Goal: Task Accomplishment & Management: Manage account settings

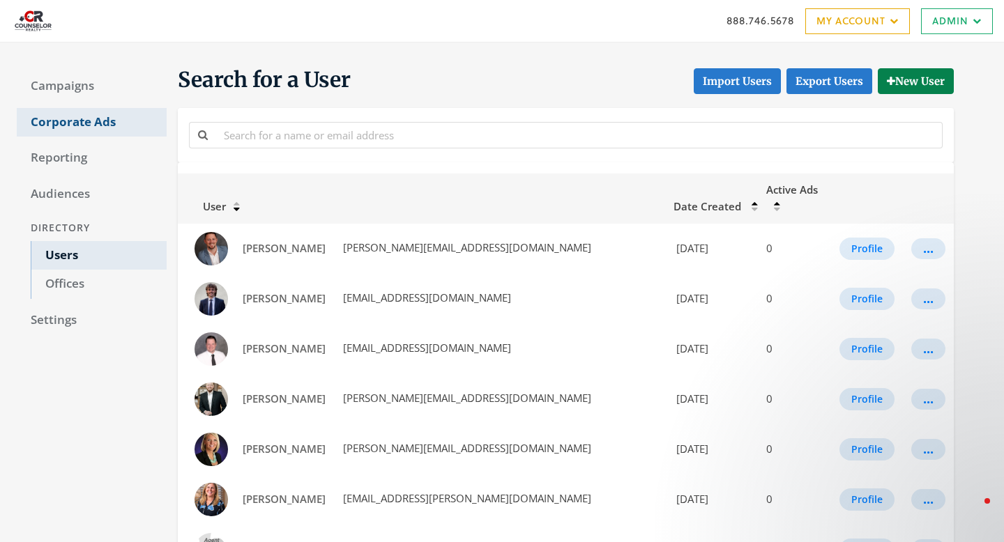
click at [101, 116] on link "Corporate Ads" at bounding box center [92, 122] width 150 height 29
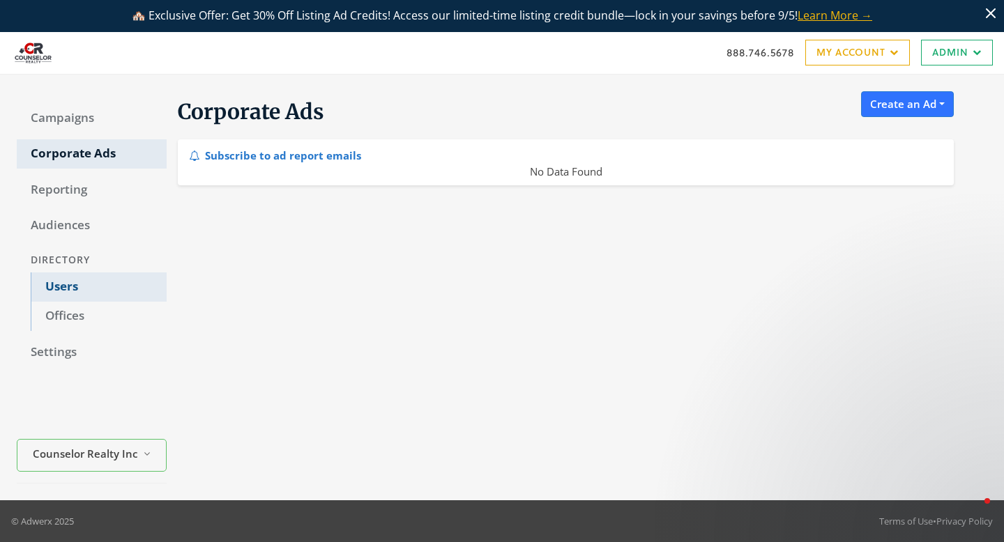
click at [84, 280] on link "Users" at bounding box center [99, 287] width 136 height 29
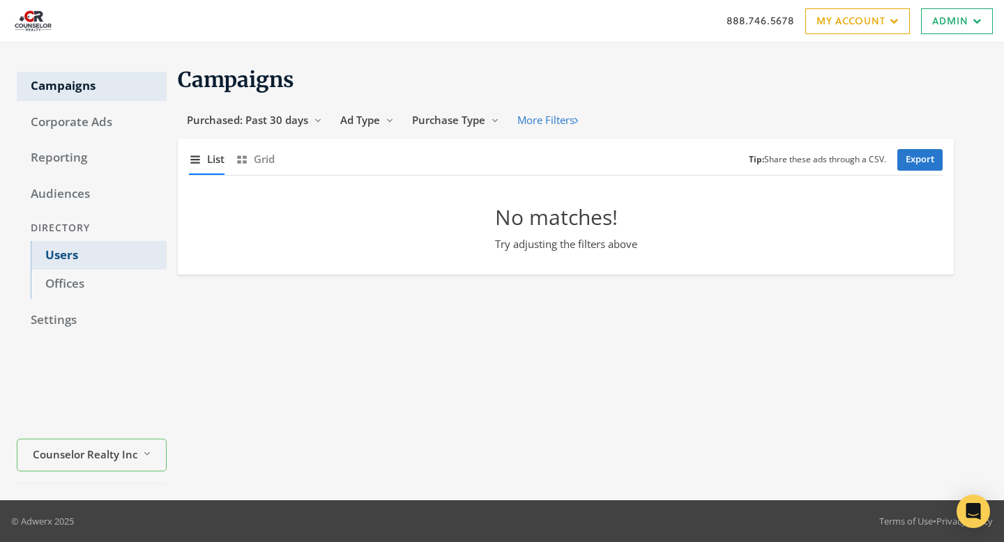
click at [86, 259] on link "Users" at bounding box center [99, 255] width 136 height 29
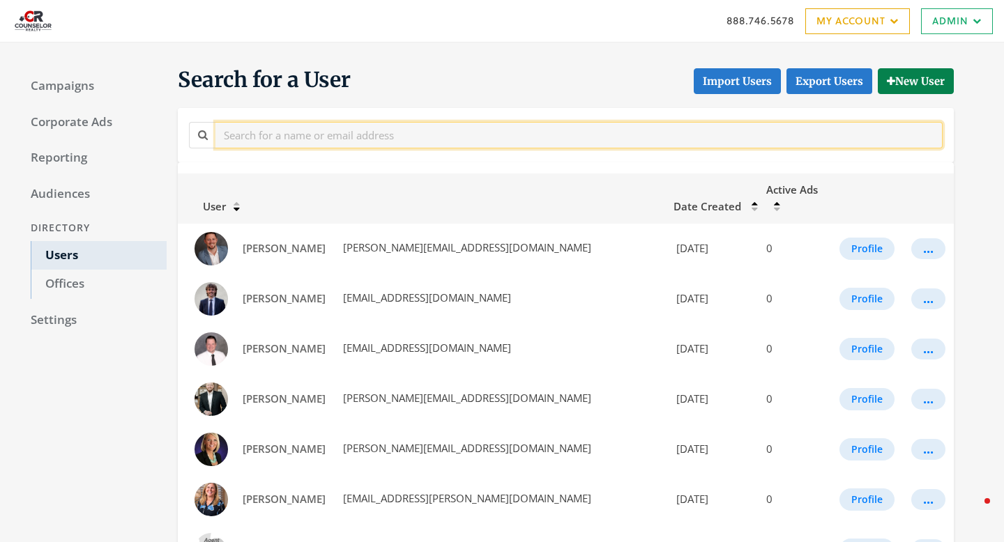
click at [289, 133] on input "text" at bounding box center [578, 135] width 727 height 26
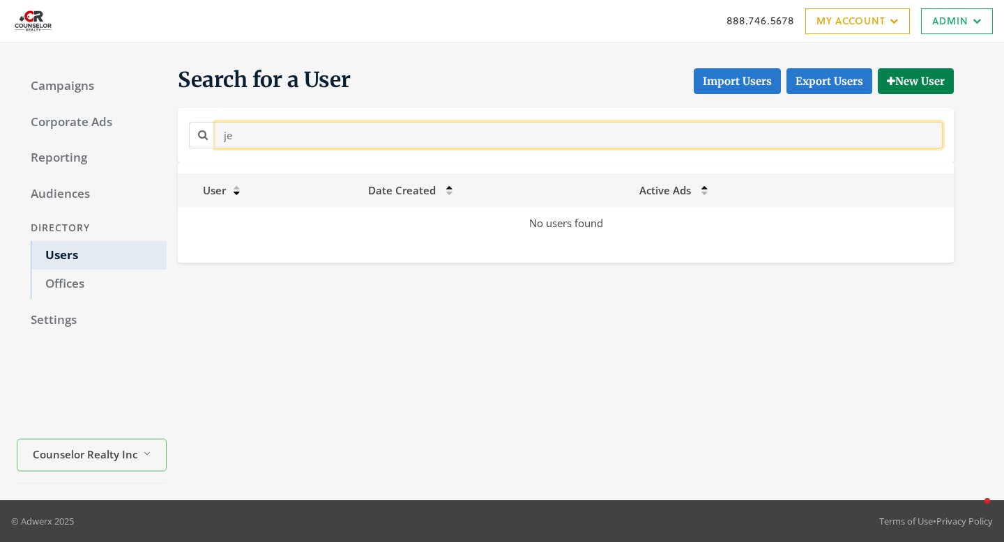
type input "j"
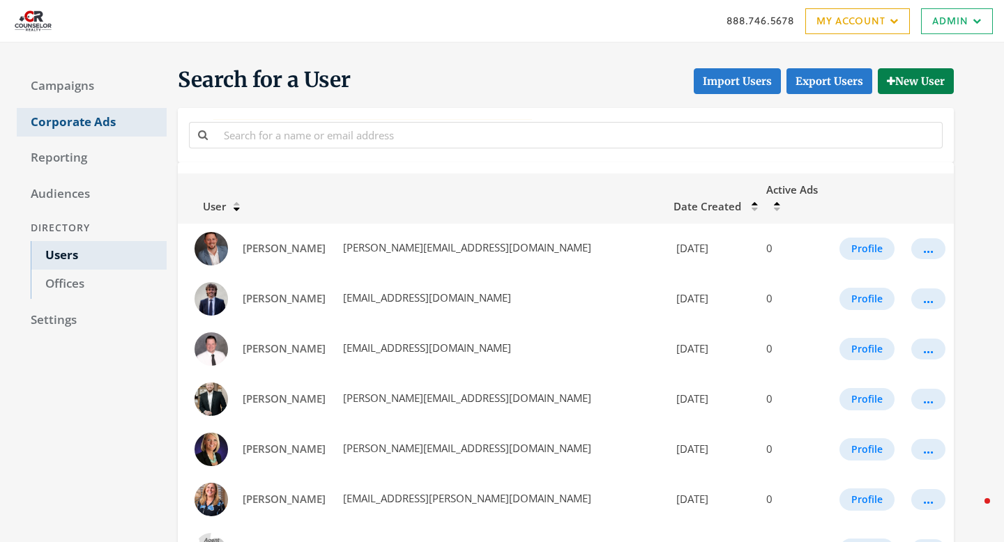
click at [79, 132] on link "Corporate Ads" at bounding box center [92, 122] width 150 height 29
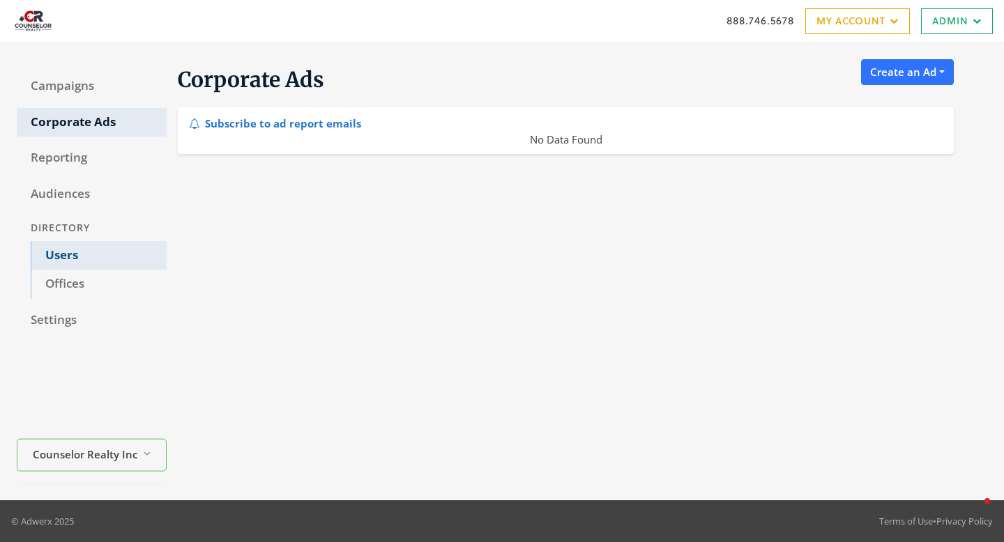
click at [86, 257] on link "Users" at bounding box center [99, 255] width 136 height 29
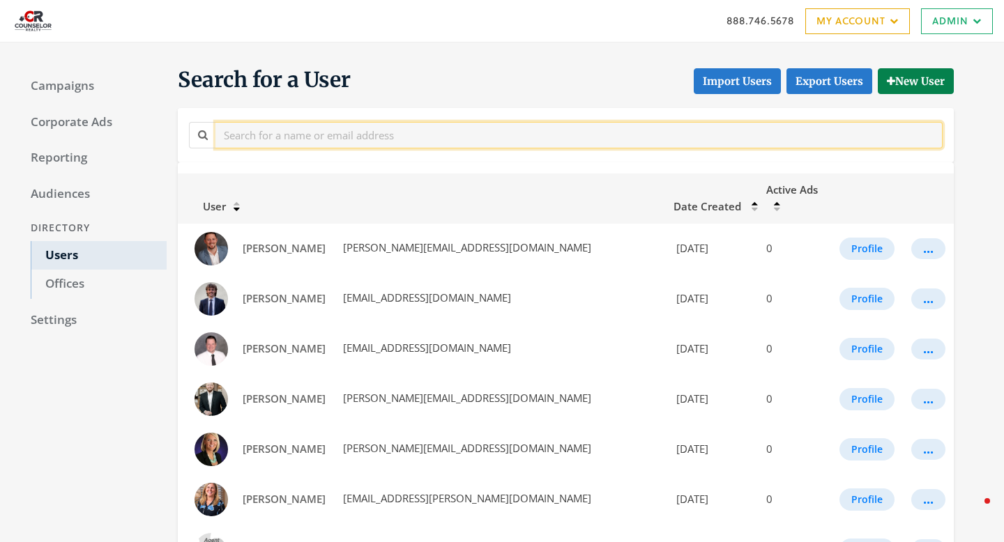
click at [294, 139] on input "text" at bounding box center [578, 135] width 727 height 26
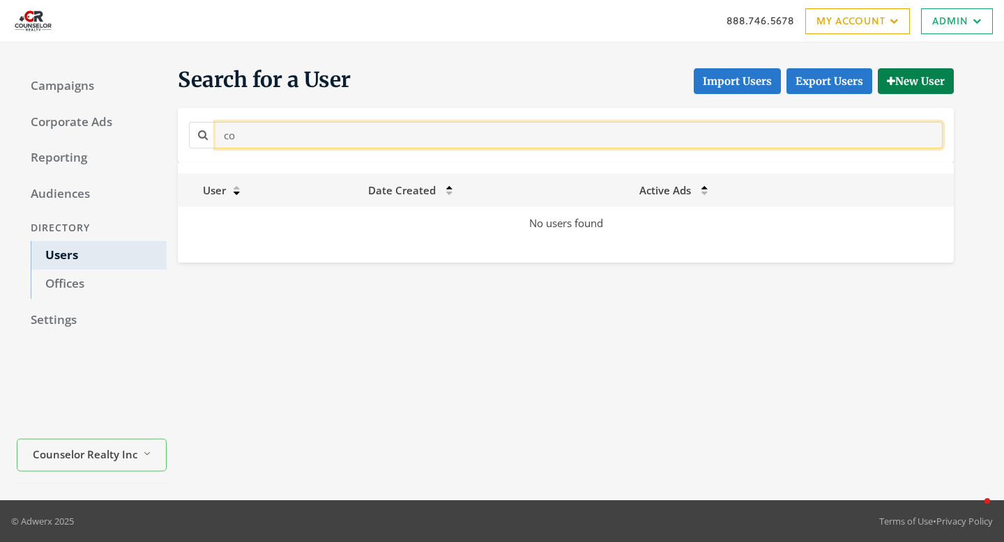
type input "c"
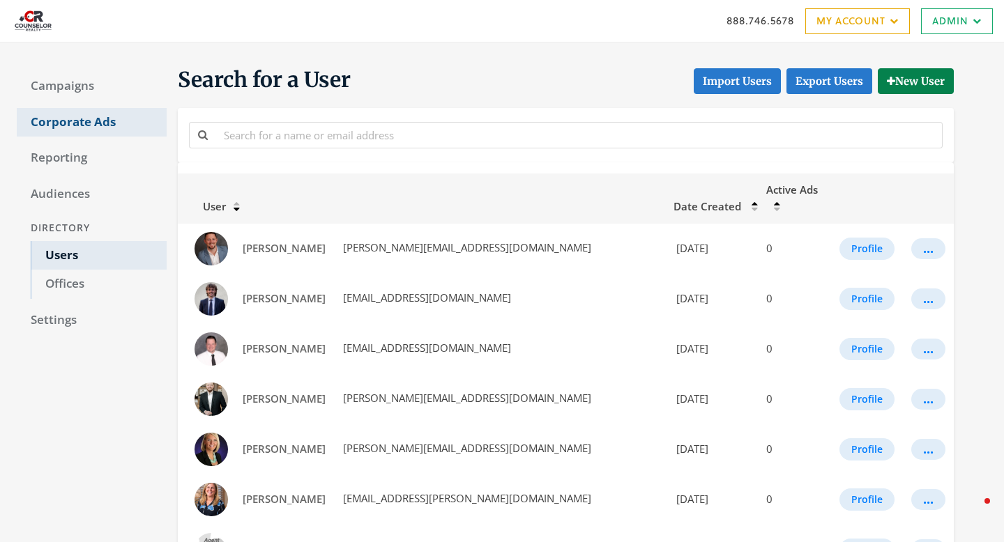
click at [72, 120] on link "Corporate Ads" at bounding box center [92, 122] width 150 height 29
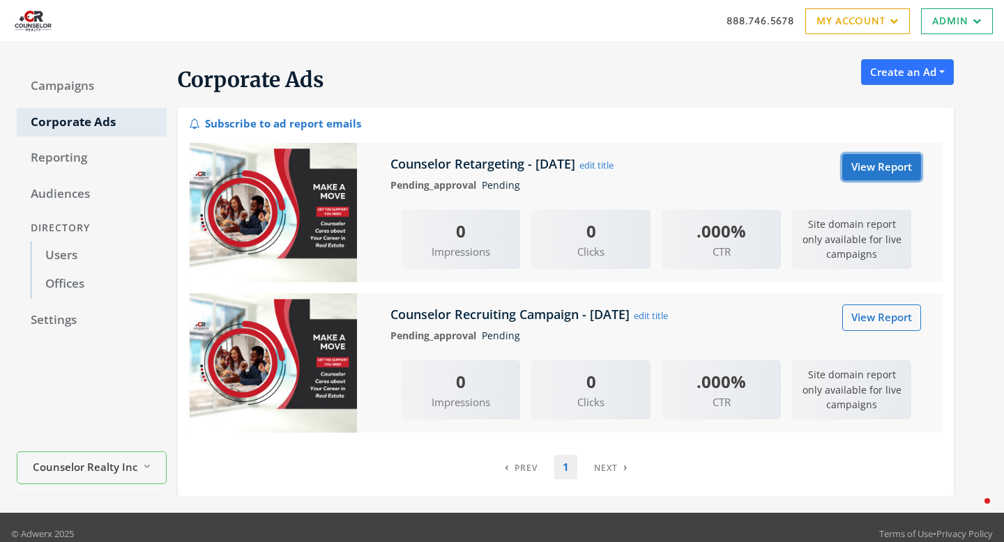
click at [880, 169] on link "View Report" at bounding box center [881, 167] width 79 height 26
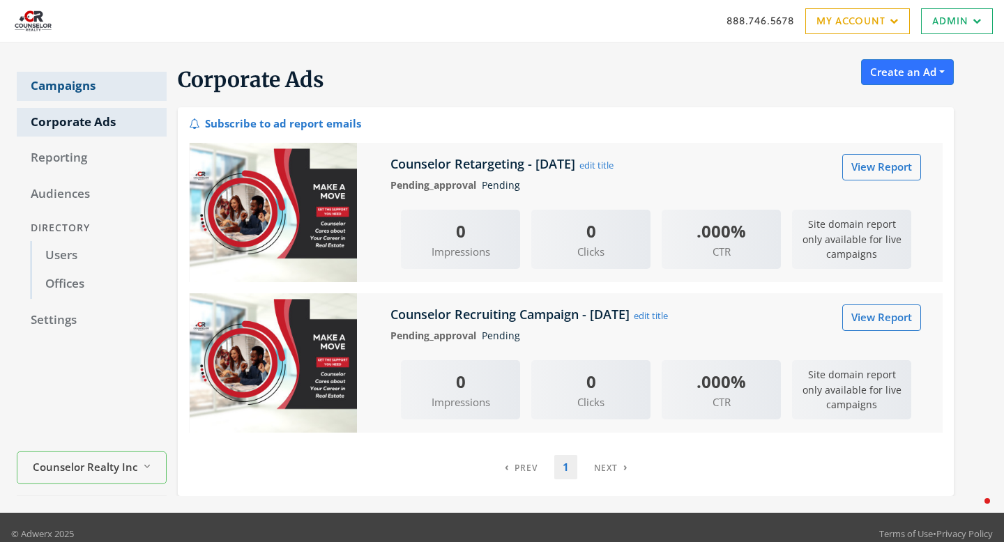
click at [82, 79] on link "Campaigns" at bounding box center [92, 86] width 150 height 29
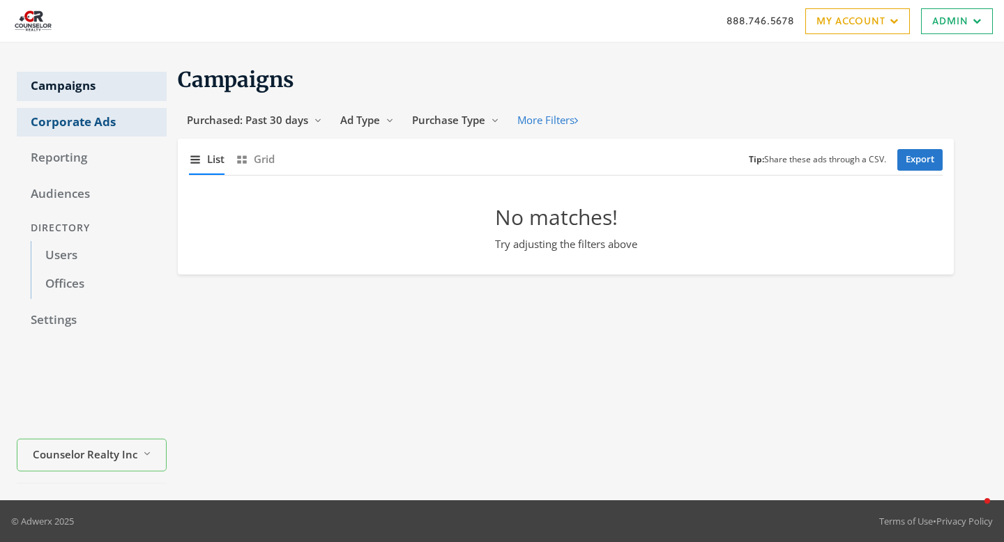
click at [95, 130] on link "Corporate Ads" at bounding box center [92, 122] width 150 height 29
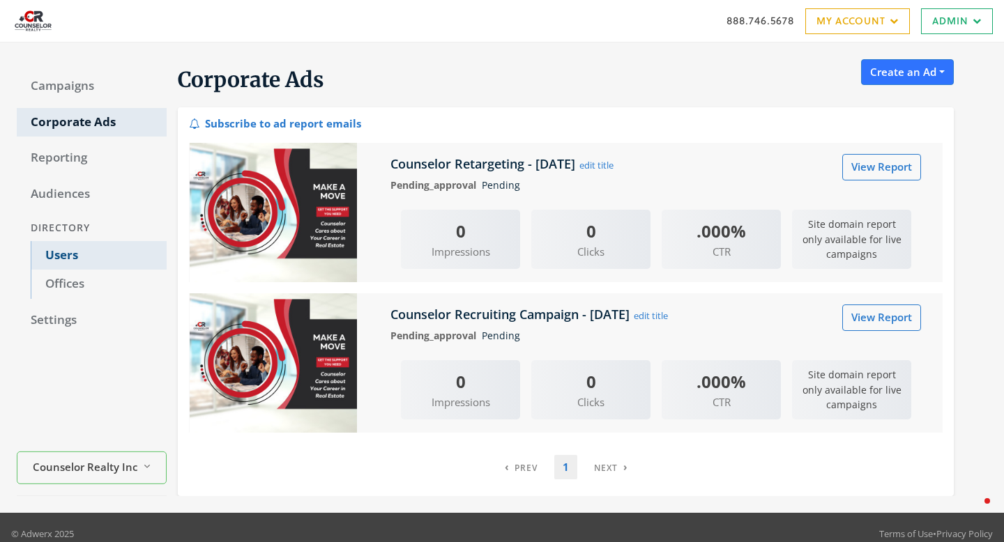
click at [56, 261] on link "Users" at bounding box center [99, 255] width 136 height 29
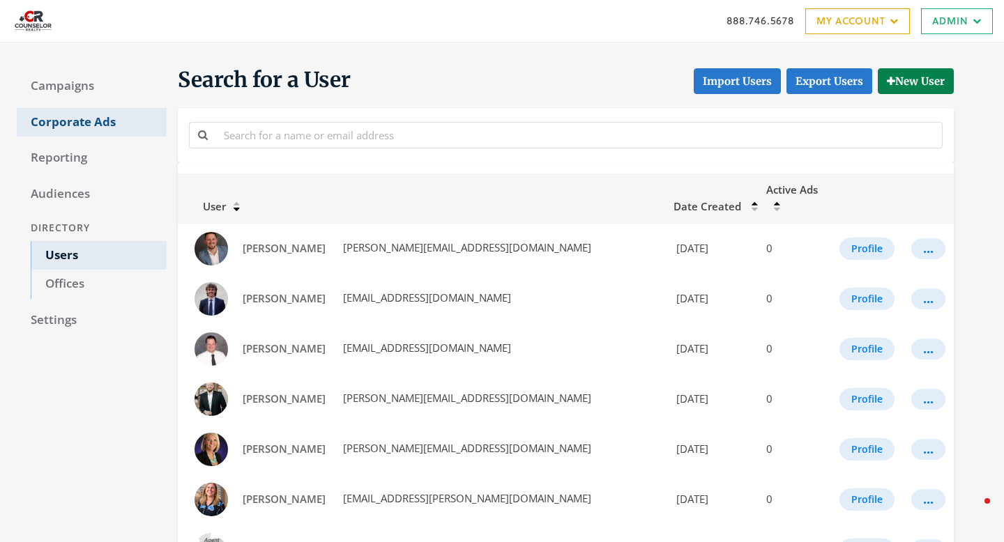
click at [77, 123] on link "Corporate Ads" at bounding box center [92, 122] width 150 height 29
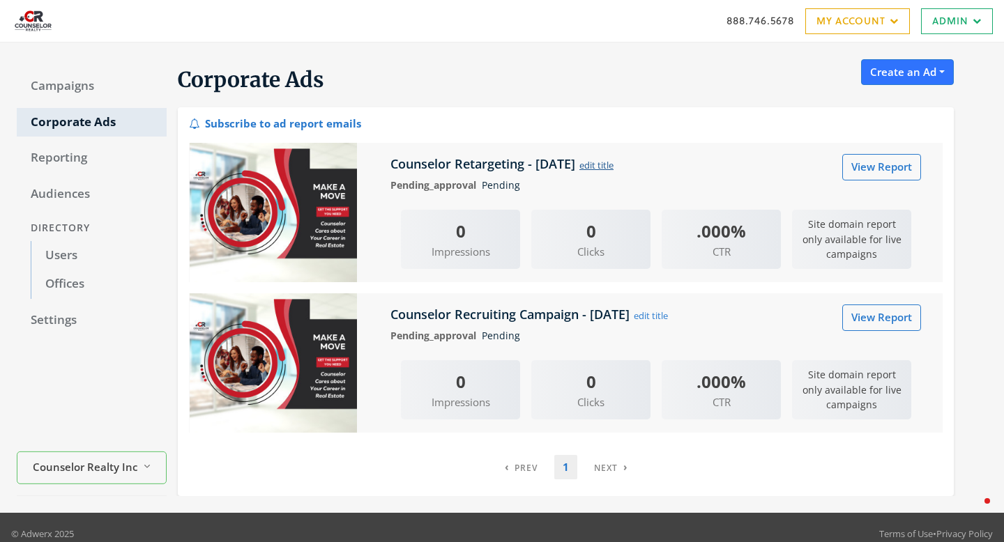
click at [614, 165] on button "edit title" at bounding box center [597, 165] width 36 height 15
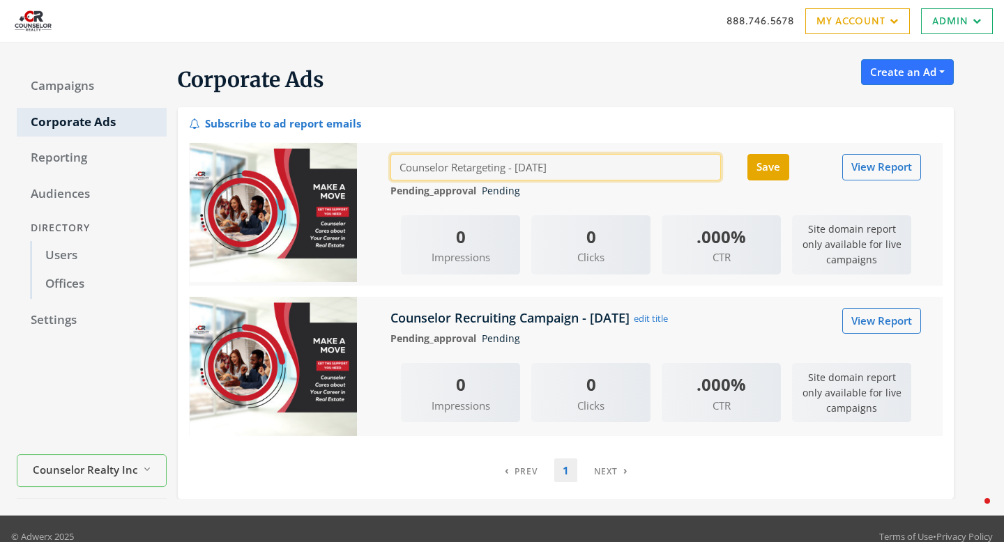
click at [608, 167] on input "Counselor Retargeting - 2025-08-27" at bounding box center [555, 167] width 330 height 26
drag, startPoint x: 608, startPoint y: 167, endPoint x: 517, endPoint y: 169, distance: 90.6
click at [517, 169] on input "Counselor Retargeting - 2025-08-27" at bounding box center [555, 167] width 330 height 26
type input "Counselor Retargeting"
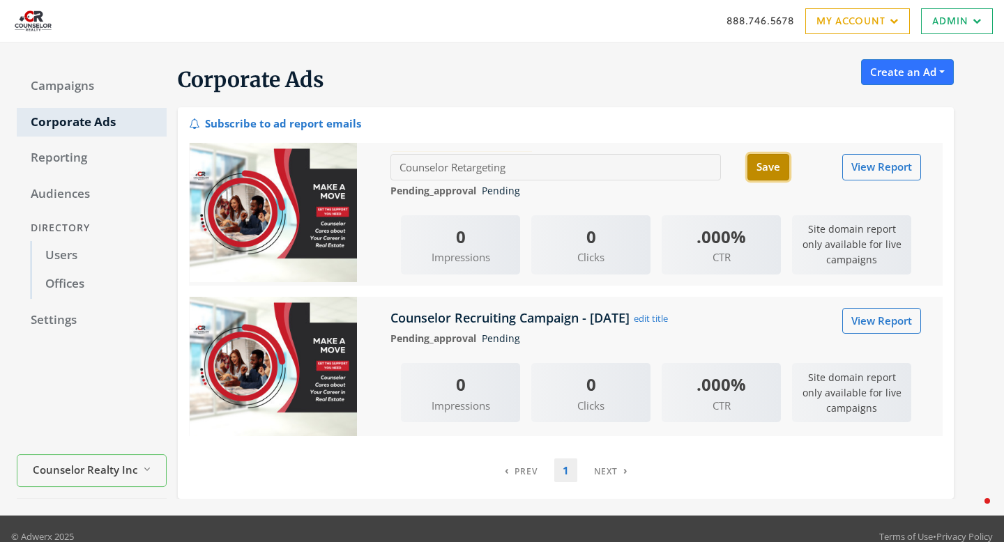
click at [768, 178] on button "Save" at bounding box center [768, 167] width 42 height 26
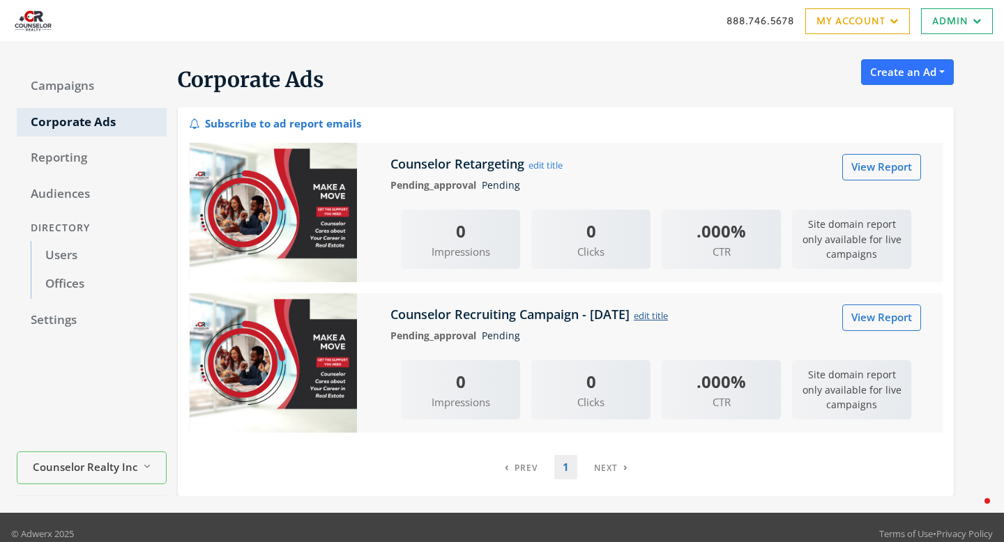
click at [669, 314] on button "edit title" at bounding box center [651, 315] width 36 height 15
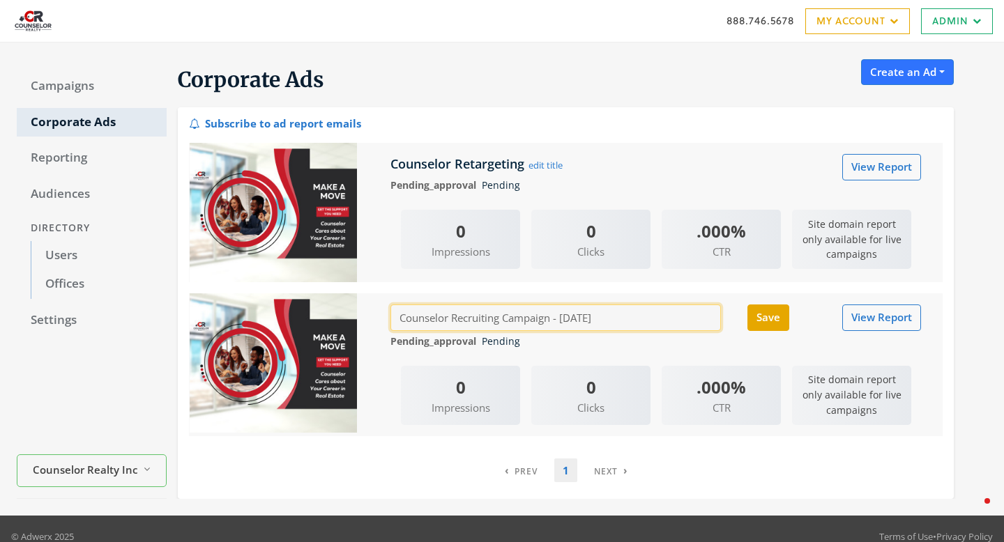
click at [647, 319] on input "Counselor Recruiting Campaign - 2025-08-27" at bounding box center [555, 318] width 330 height 26
type input "Counselor Recruiting Campaign"
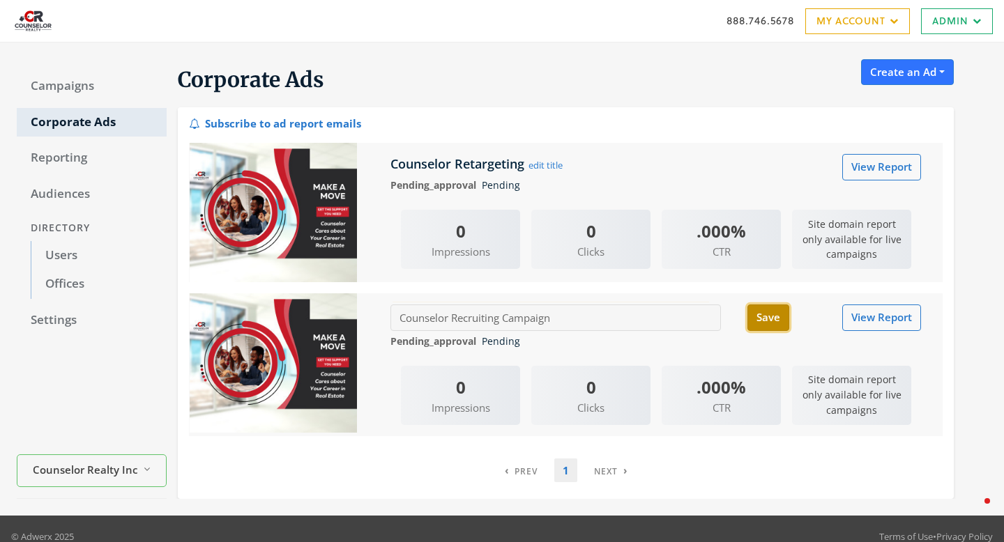
click at [770, 326] on button "Save" at bounding box center [768, 318] width 42 height 26
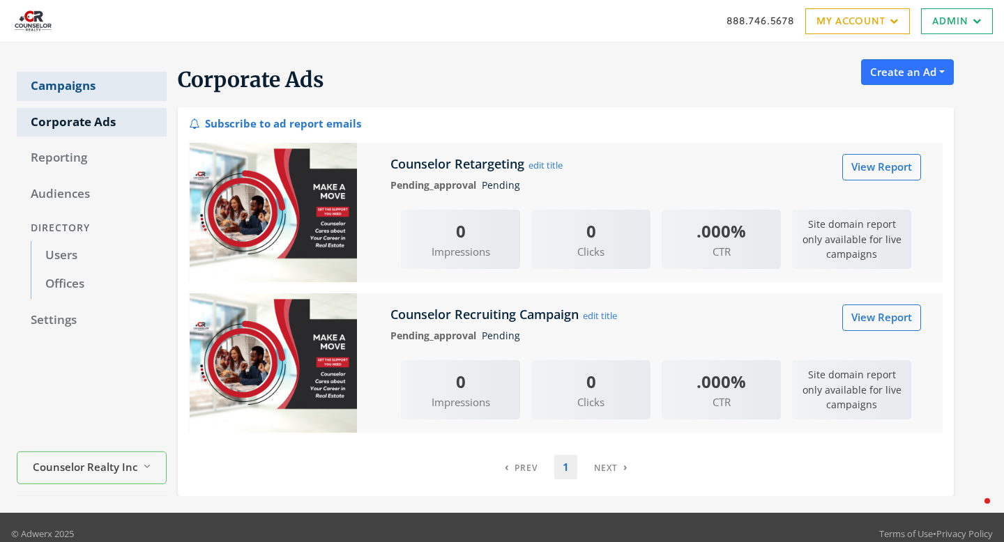
click at [77, 90] on link "Campaigns" at bounding box center [92, 86] width 150 height 29
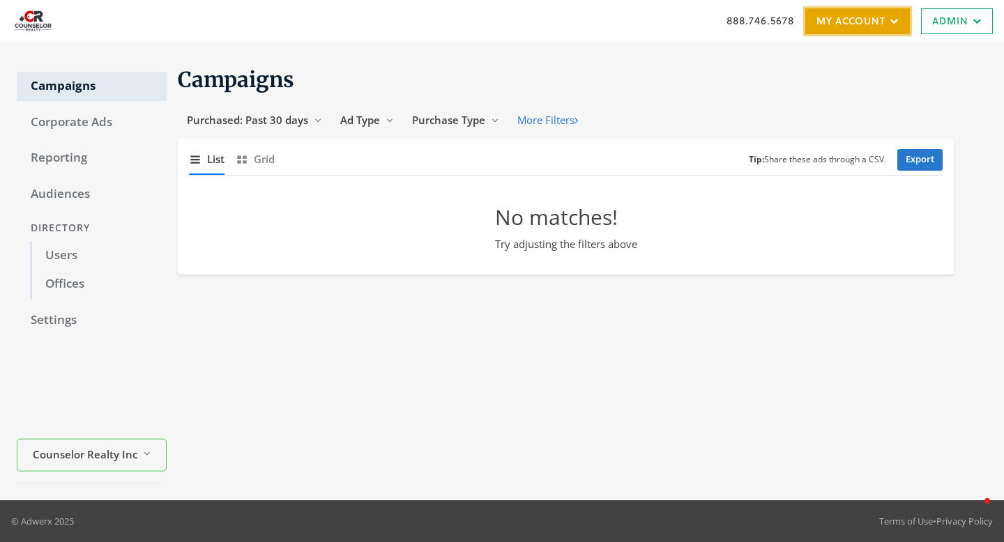
click at [839, 19] on link "My Account" at bounding box center [857, 21] width 105 height 26
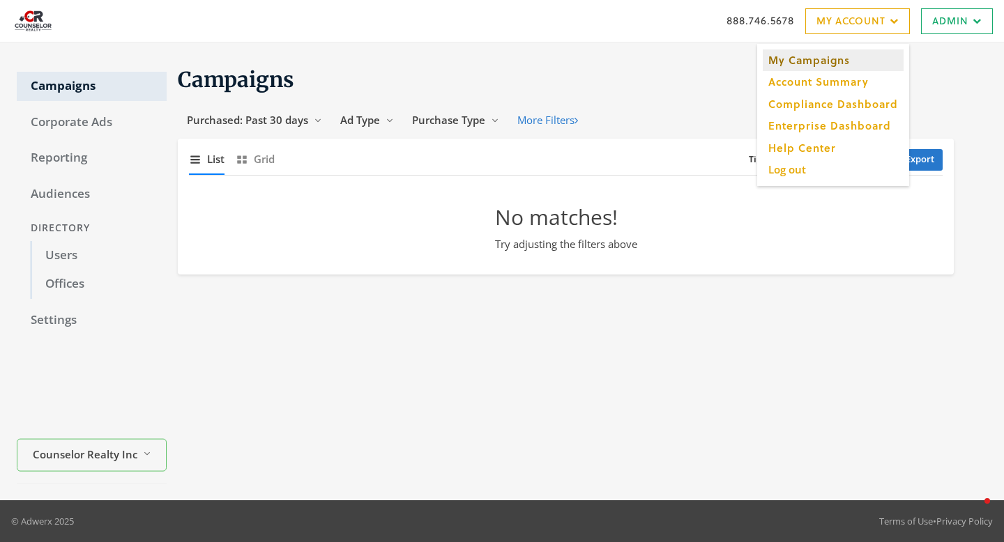
click at [808, 60] on link "My Campaigns" at bounding box center [833, 61] width 141 height 22
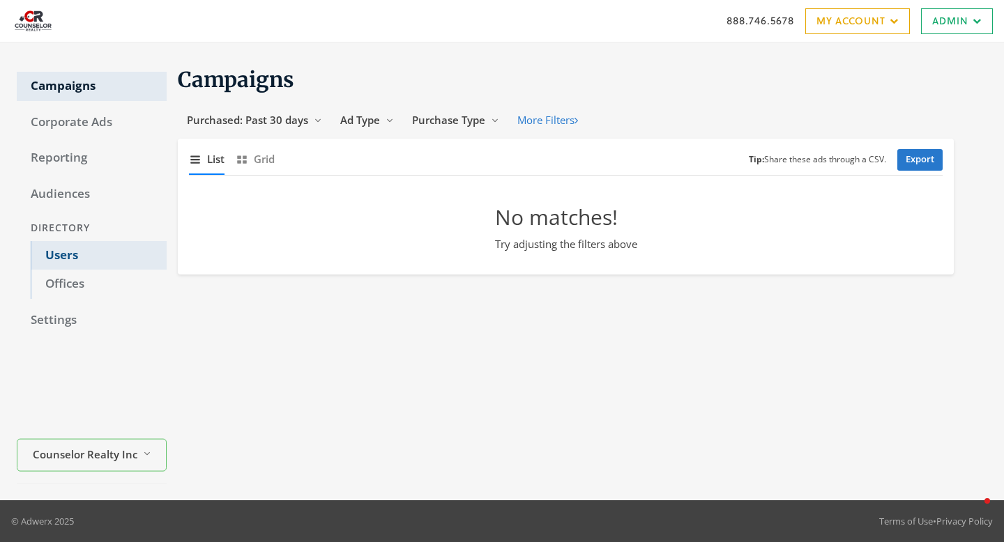
click at [54, 259] on link "Users" at bounding box center [99, 255] width 136 height 29
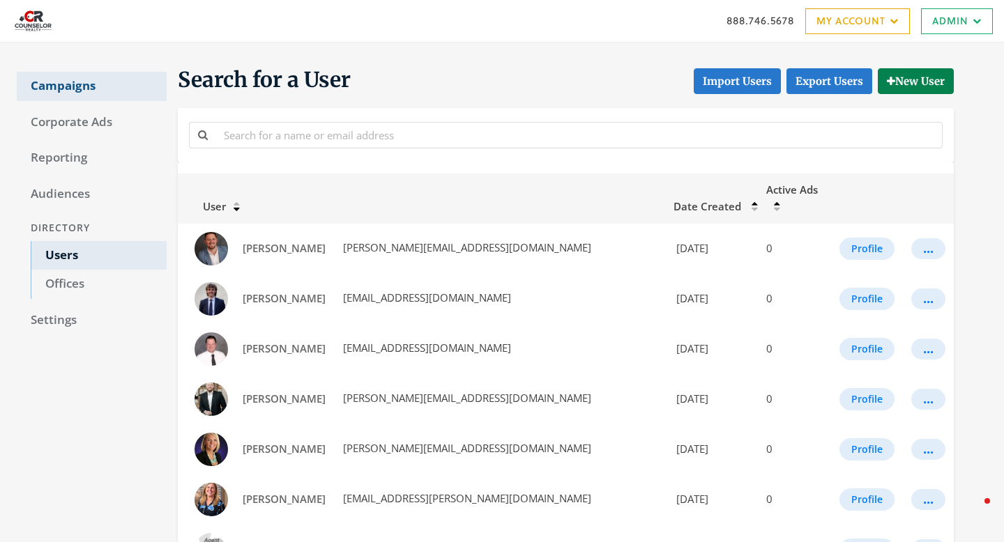
click at [93, 82] on link "Campaigns" at bounding box center [92, 86] width 150 height 29
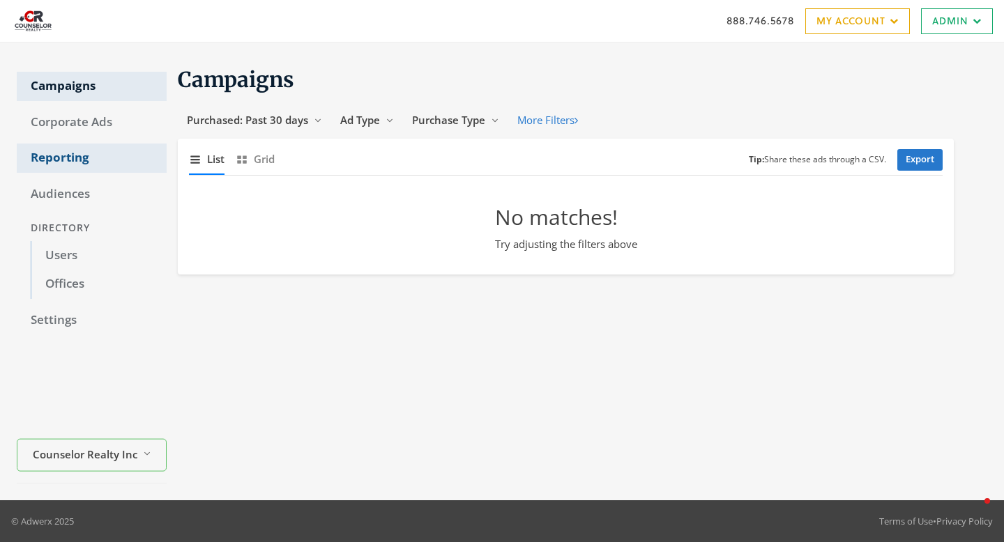
click at [74, 151] on link "Reporting" at bounding box center [92, 158] width 150 height 29
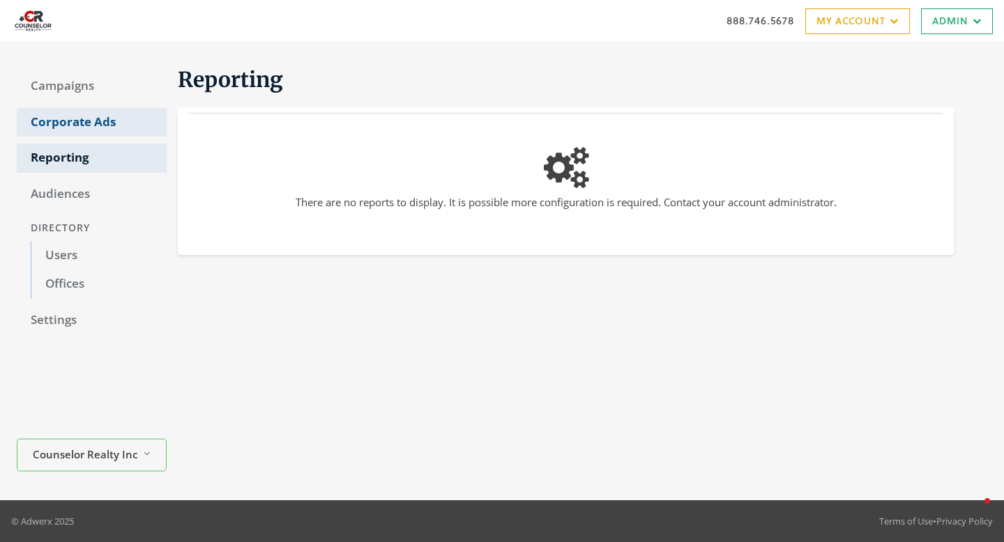
click at [64, 119] on link "Corporate Ads" at bounding box center [92, 122] width 150 height 29
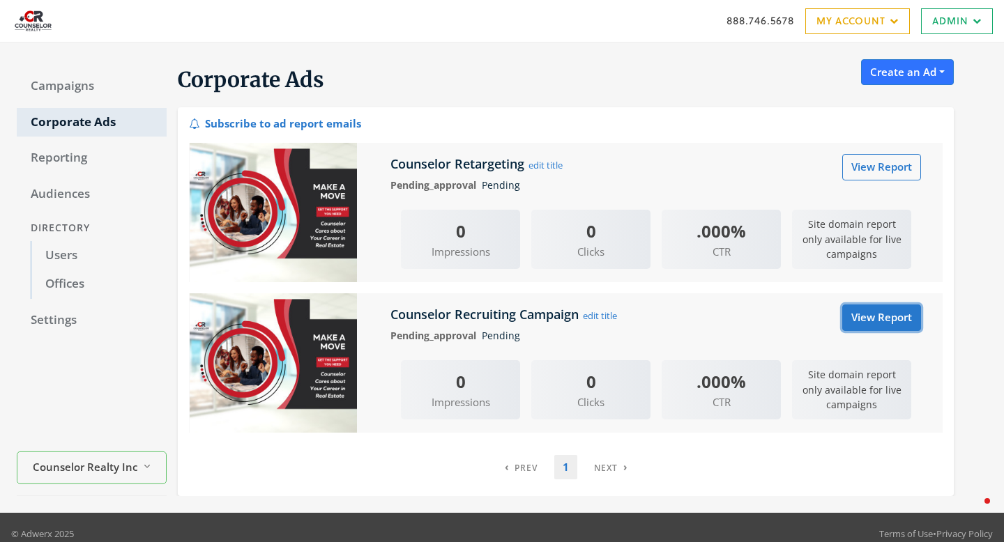
click at [884, 326] on link "View Report" at bounding box center [881, 318] width 79 height 26
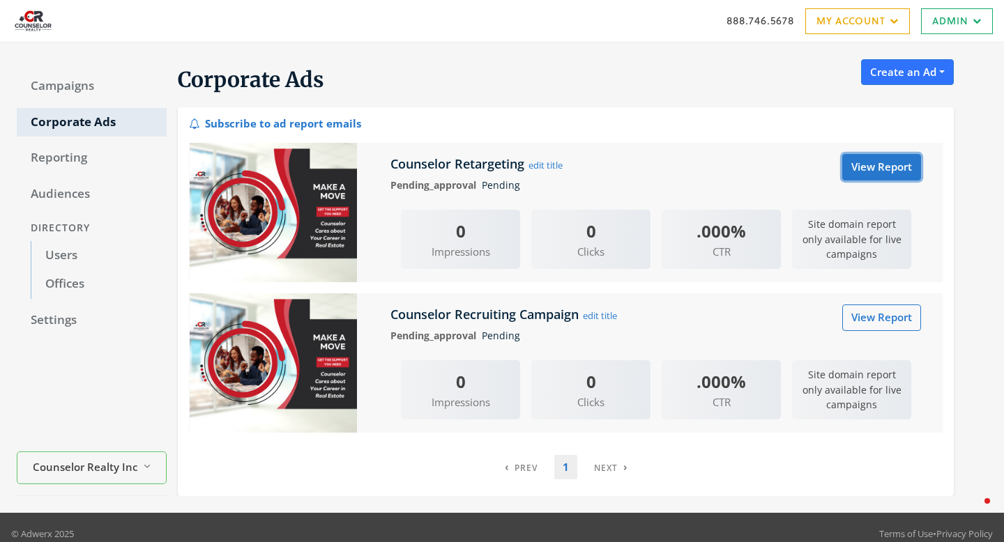
click at [863, 171] on link "View Report" at bounding box center [881, 167] width 79 height 26
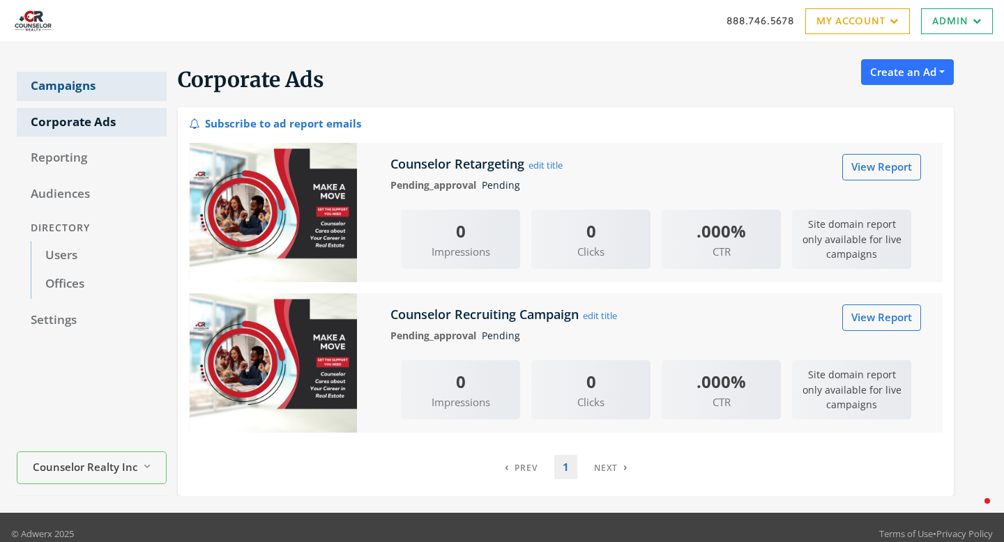
click at [74, 86] on link "Campaigns" at bounding box center [92, 86] width 150 height 29
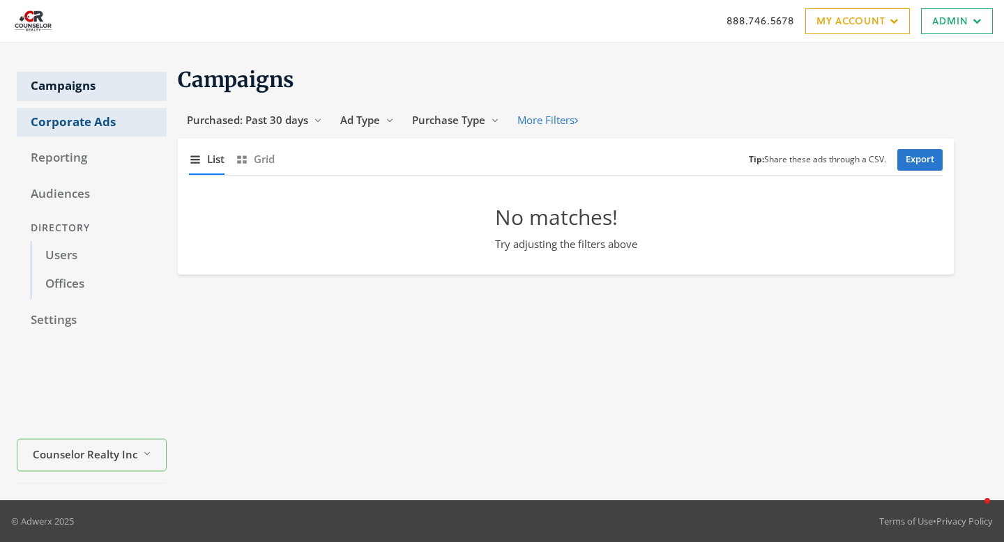
click at [73, 121] on link "Corporate Ads" at bounding box center [92, 122] width 150 height 29
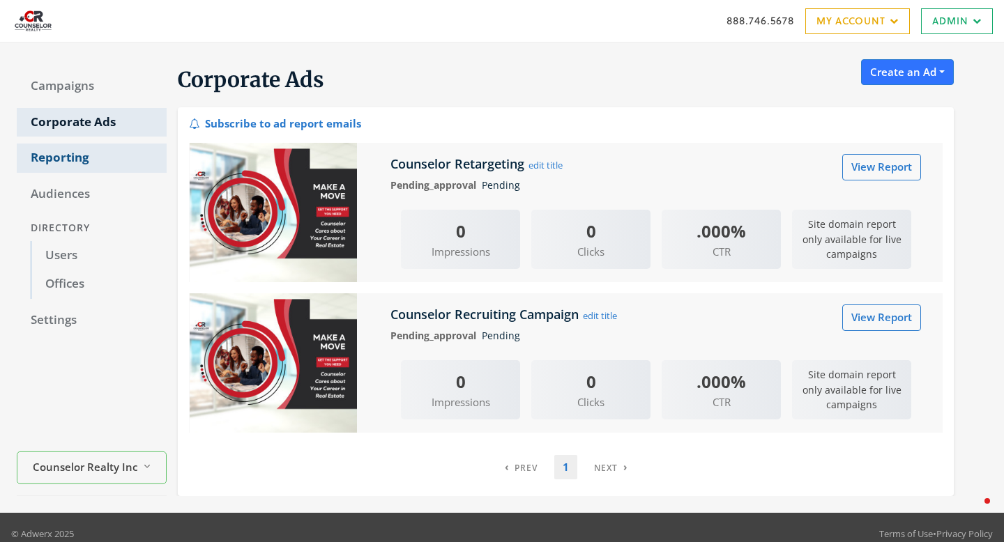
click at [66, 167] on link "Reporting" at bounding box center [92, 158] width 150 height 29
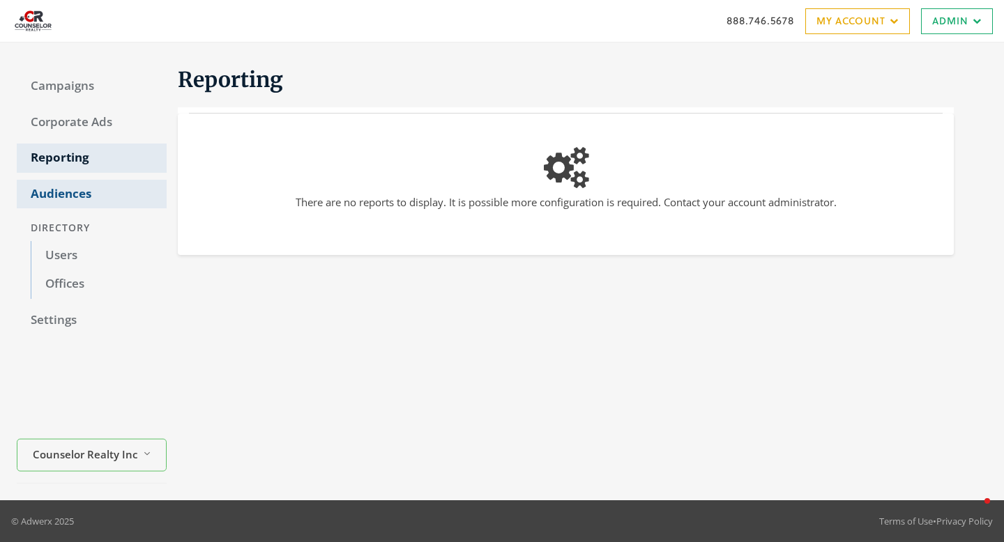
click at [89, 195] on link "Audiences" at bounding box center [92, 194] width 150 height 29
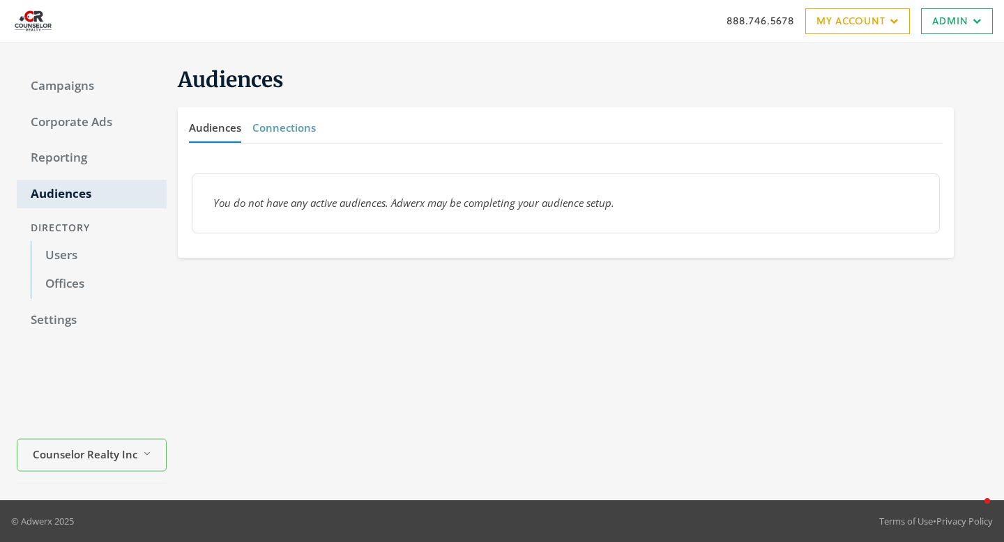
click at [296, 135] on button "Connections" at bounding box center [283, 128] width 63 height 30
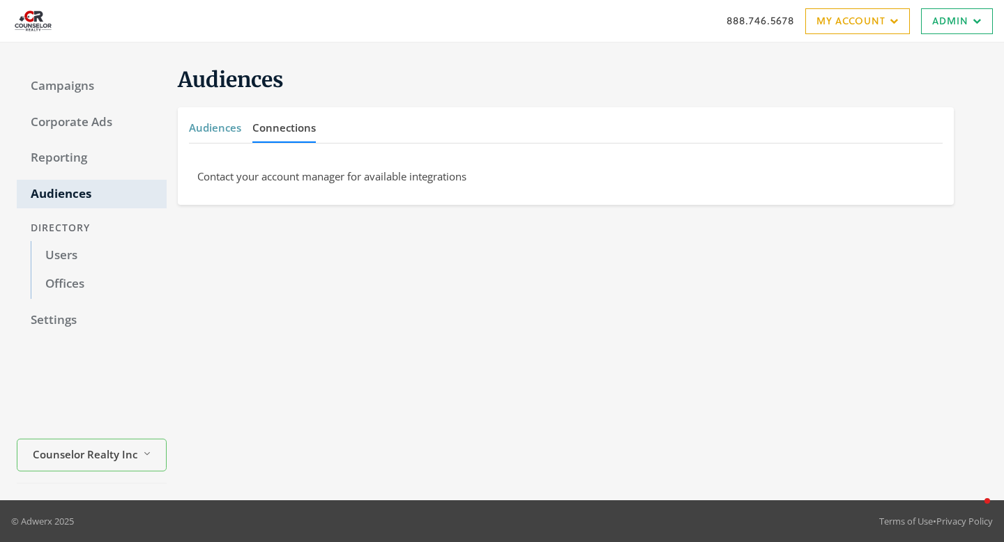
click at [224, 142] on button "Audiences" at bounding box center [215, 128] width 52 height 30
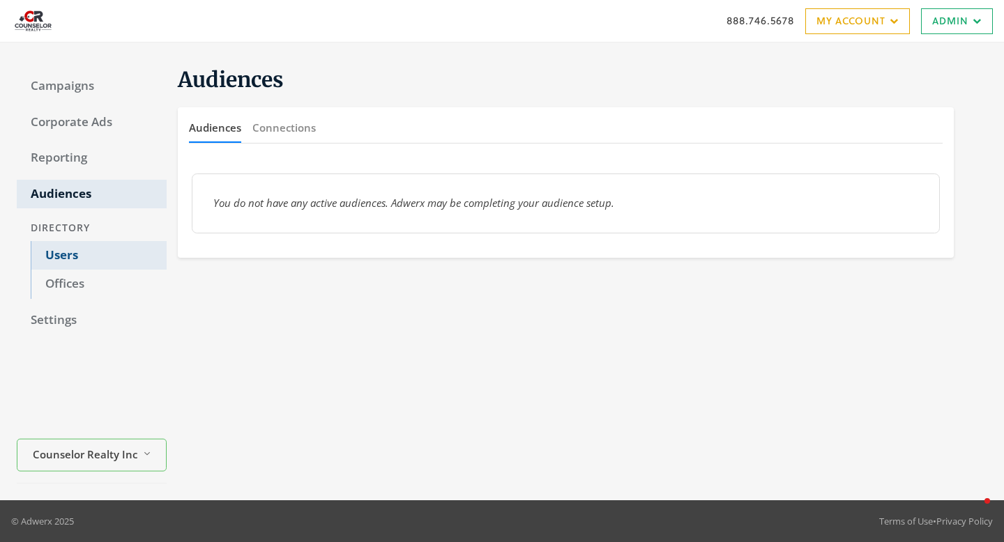
click at [82, 259] on link "Users" at bounding box center [99, 255] width 136 height 29
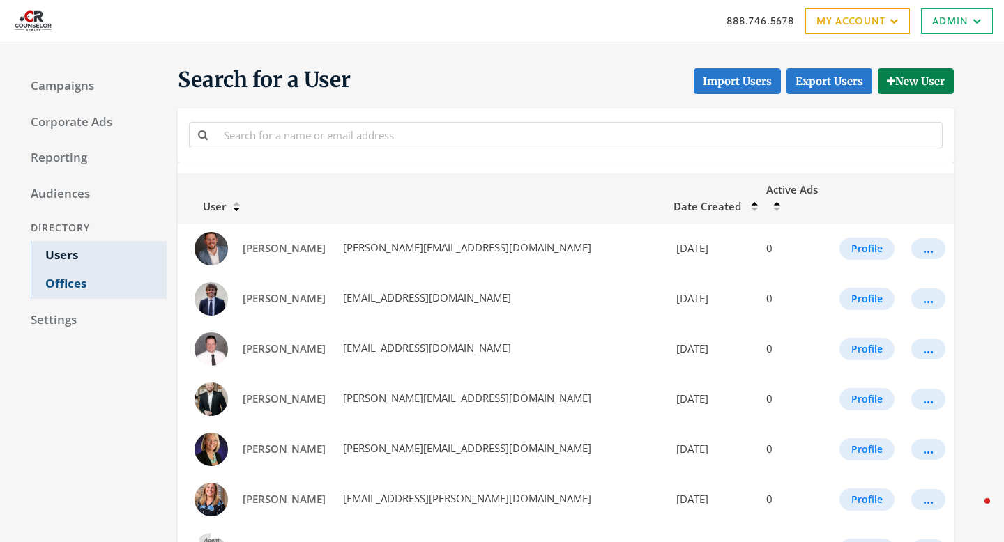
click at [75, 287] on link "Offices" at bounding box center [99, 284] width 136 height 29
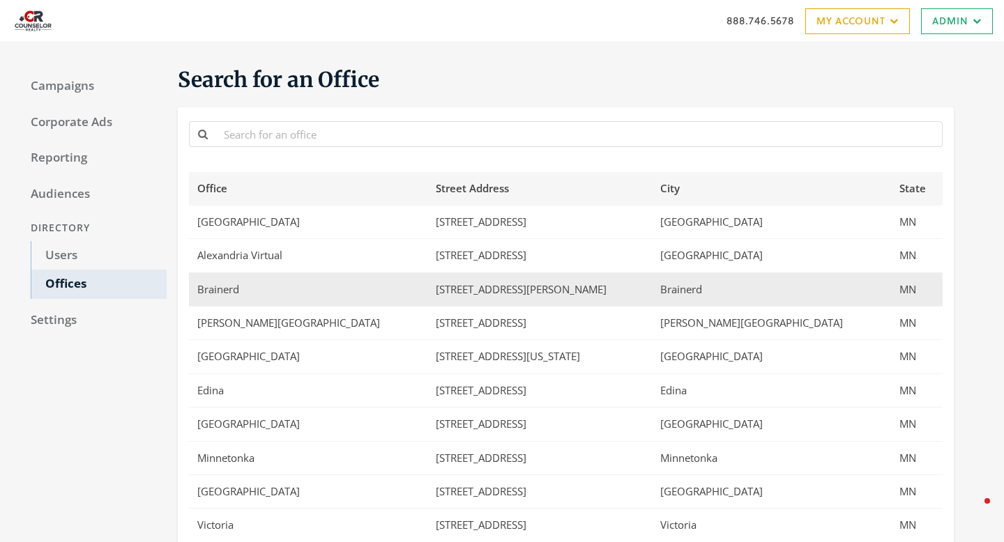
scroll to position [139, 0]
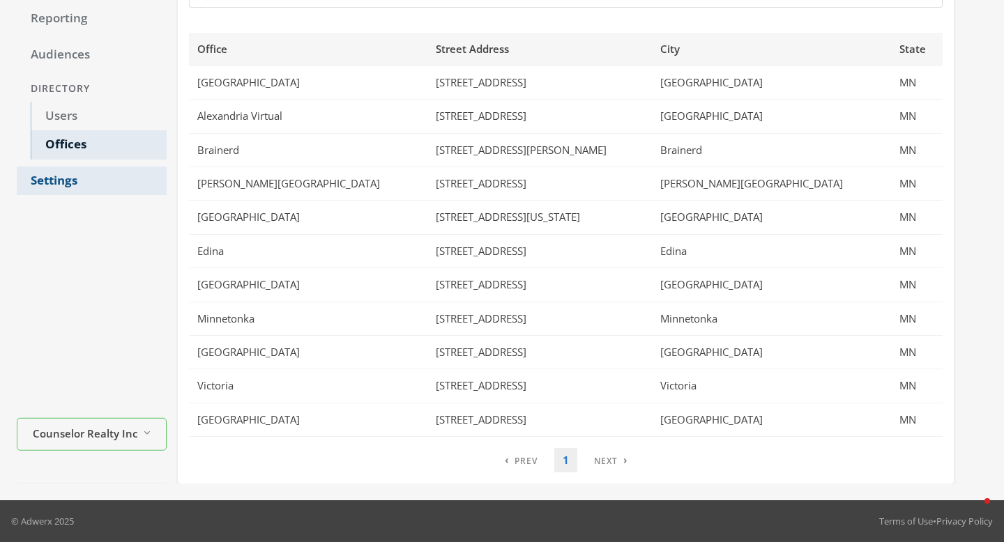
click at [75, 186] on link "Settings" at bounding box center [92, 181] width 150 height 29
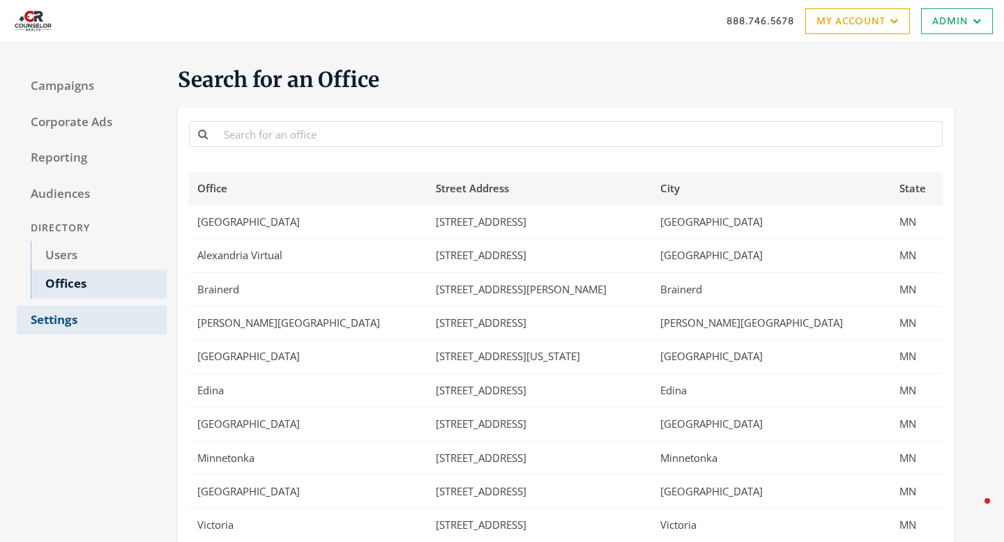
select select "saml"
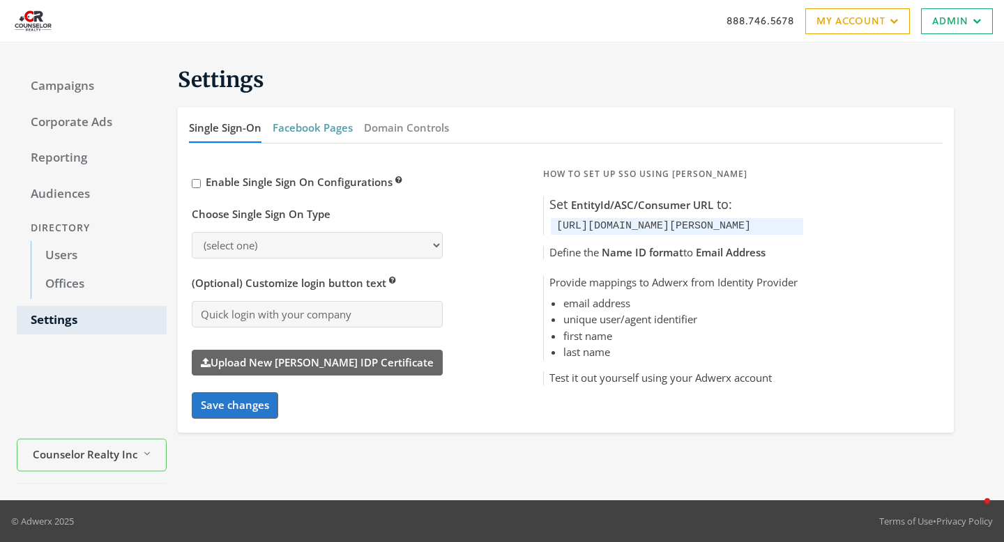
click at [308, 127] on button "Facebook Pages" at bounding box center [313, 128] width 80 height 30
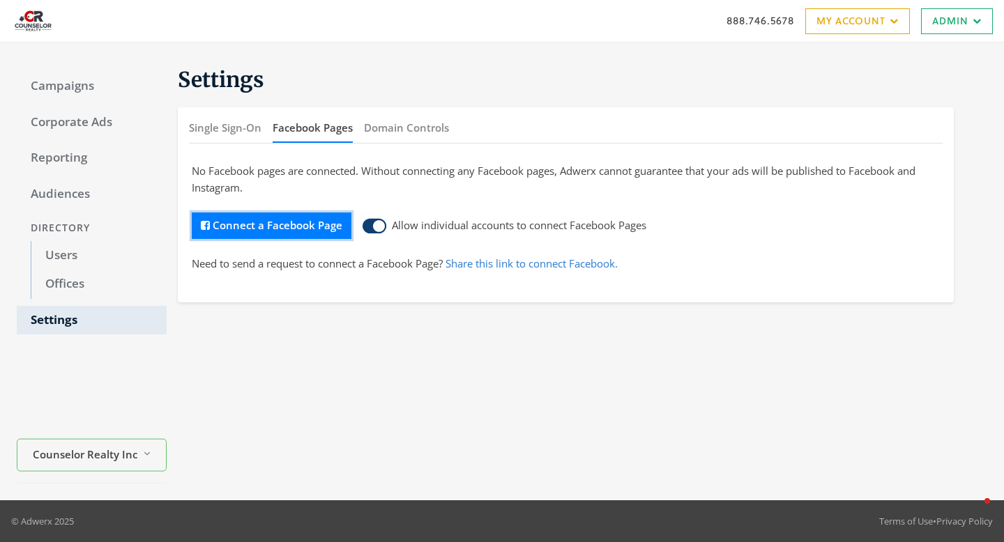
click at [259, 227] on button "Connect a Facebook Page" at bounding box center [272, 226] width 160 height 26
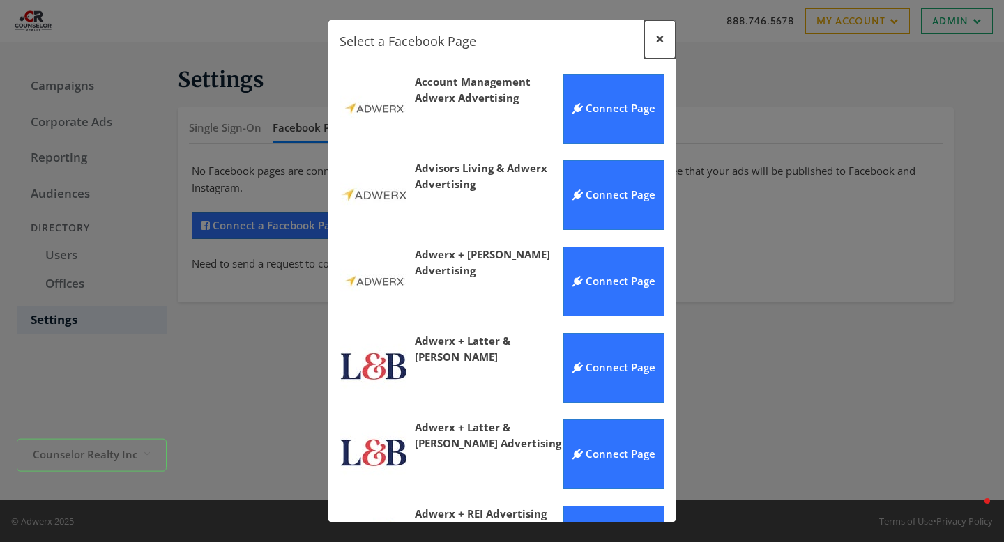
click at [661, 40] on span "×" at bounding box center [659, 39] width 9 height 22
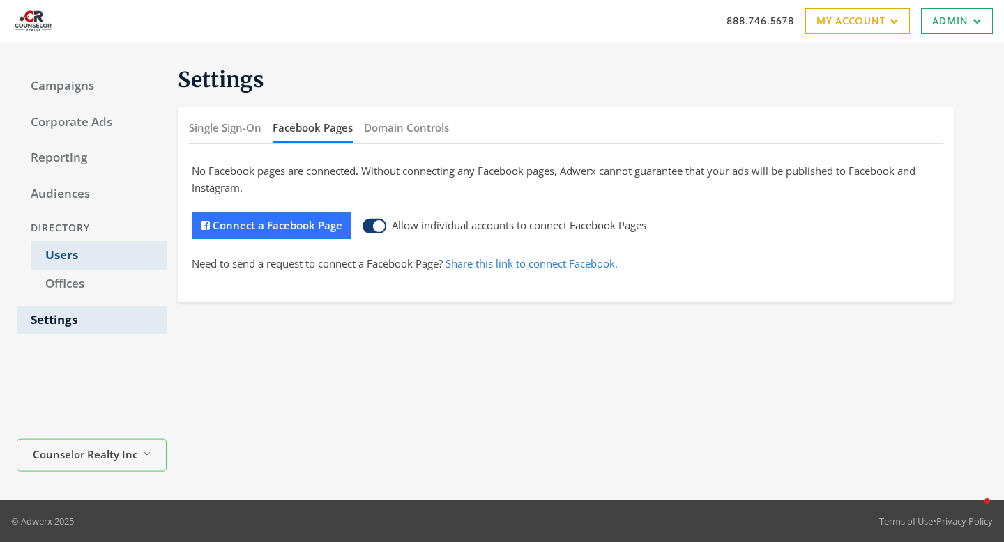
click at [80, 245] on link "Users" at bounding box center [99, 255] width 136 height 29
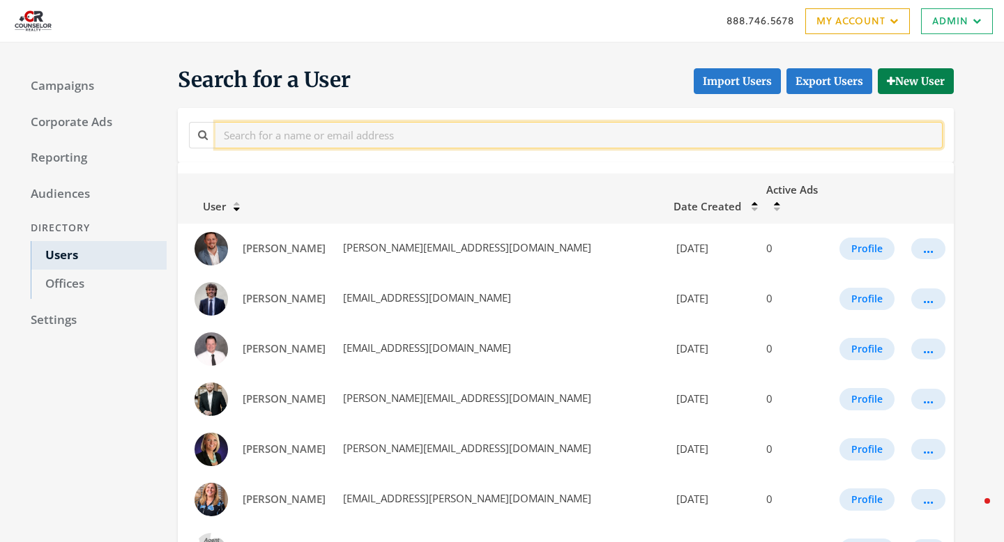
click at [259, 148] on div at bounding box center [565, 134] width 761 height 31
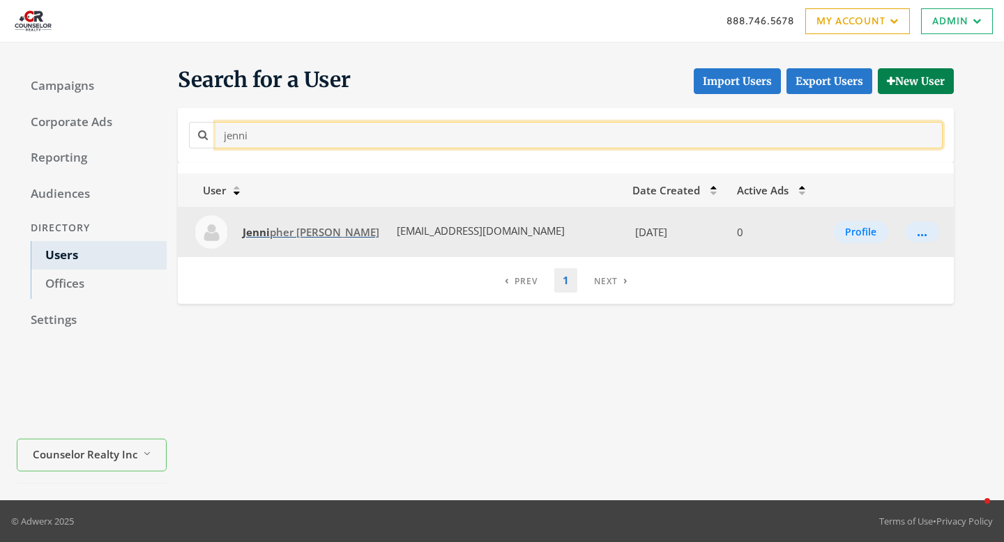
type input "jenni"
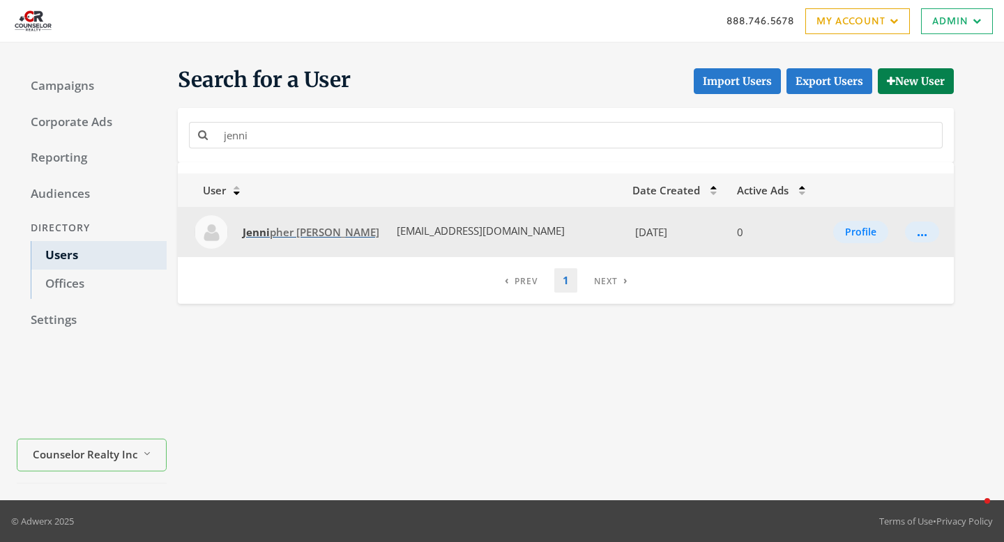
click at [266, 232] on strong "Jenni" at bounding box center [256, 232] width 27 height 14
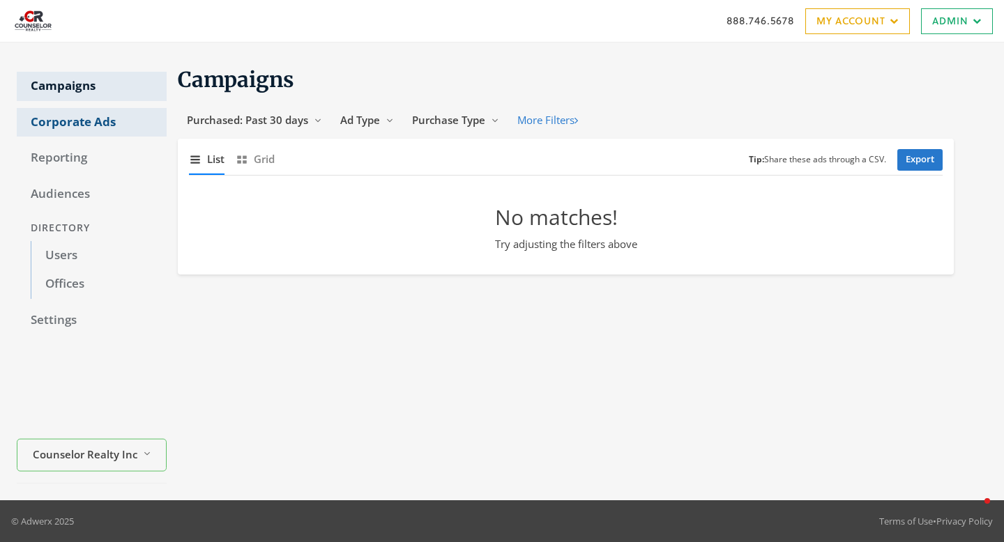
click at [86, 123] on link "Corporate Ads" at bounding box center [92, 122] width 150 height 29
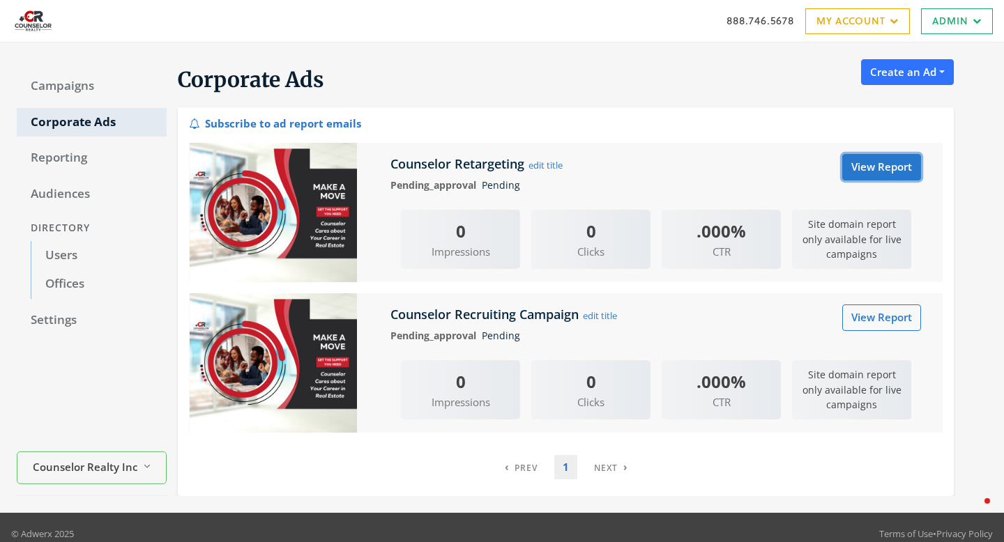
click at [902, 162] on link "View Report" at bounding box center [881, 167] width 79 height 26
click at [867, 175] on link "View Report" at bounding box center [881, 167] width 79 height 26
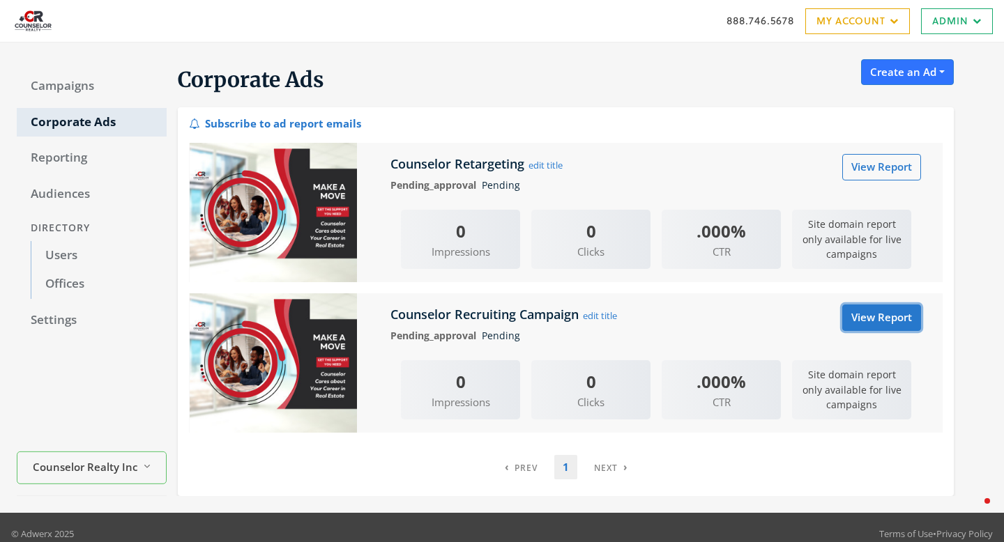
click at [865, 317] on link "View Report" at bounding box center [881, 318] width 79 height 26
click at [632, 22] on div "888.746.5678 My Account My Campaigns Account Summary Compliance Dashboard Enter…" at bounding box center [502, 21] width 1004 height 42
